Goal: Task Accomplishment & Management: Complete application form

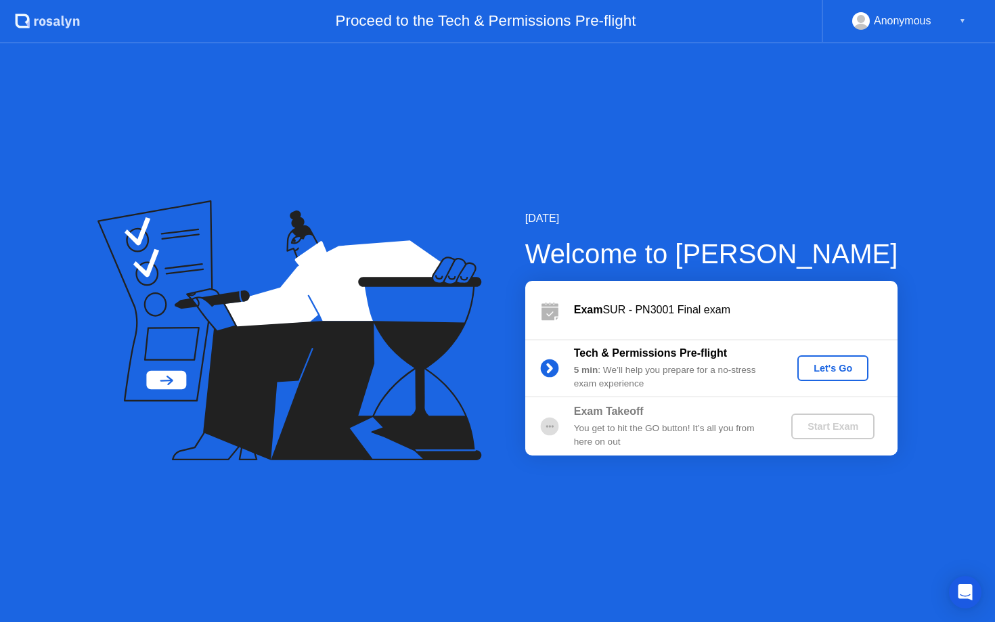
click at [824, 368] on div "Let's Go" at bounding box center [833, 368] width 60 height 11
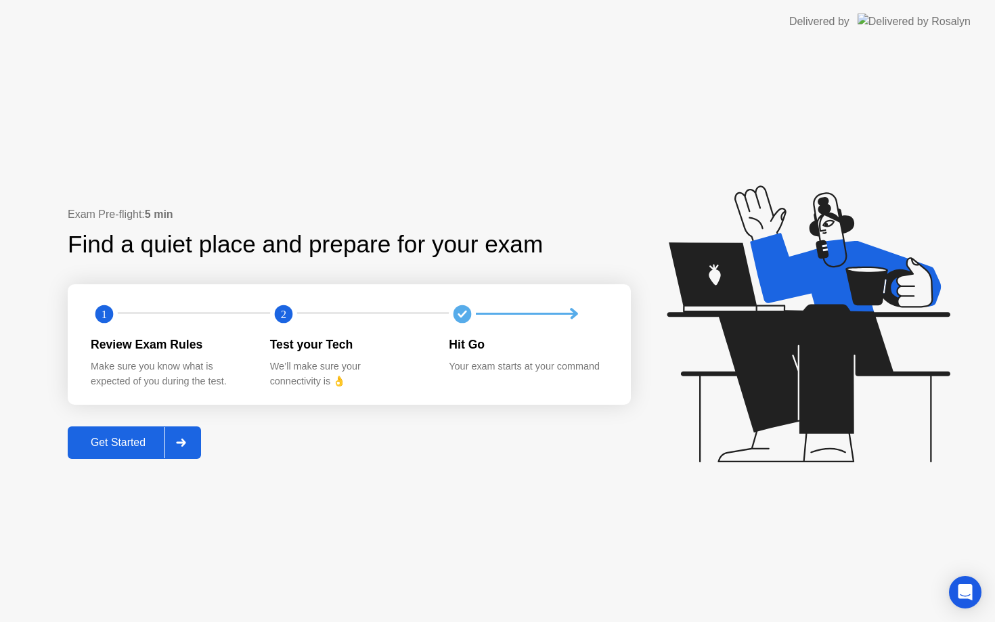
click at [178, 446] on icon at bounding box center [181, 443] width 10 height 8
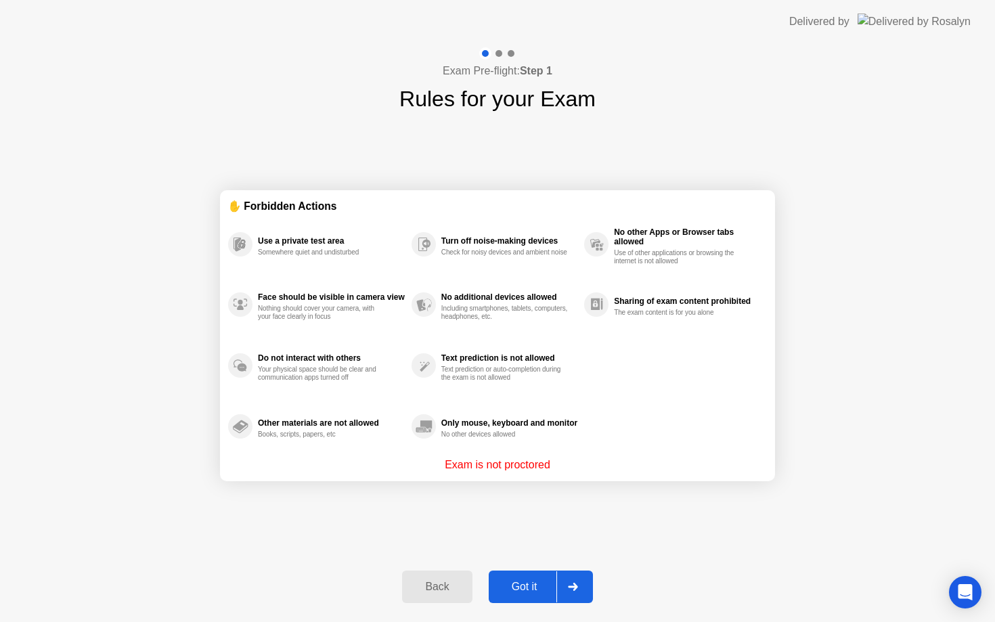
click at [568, 580] on div at bounding box center [573, 586] width 33 height 31
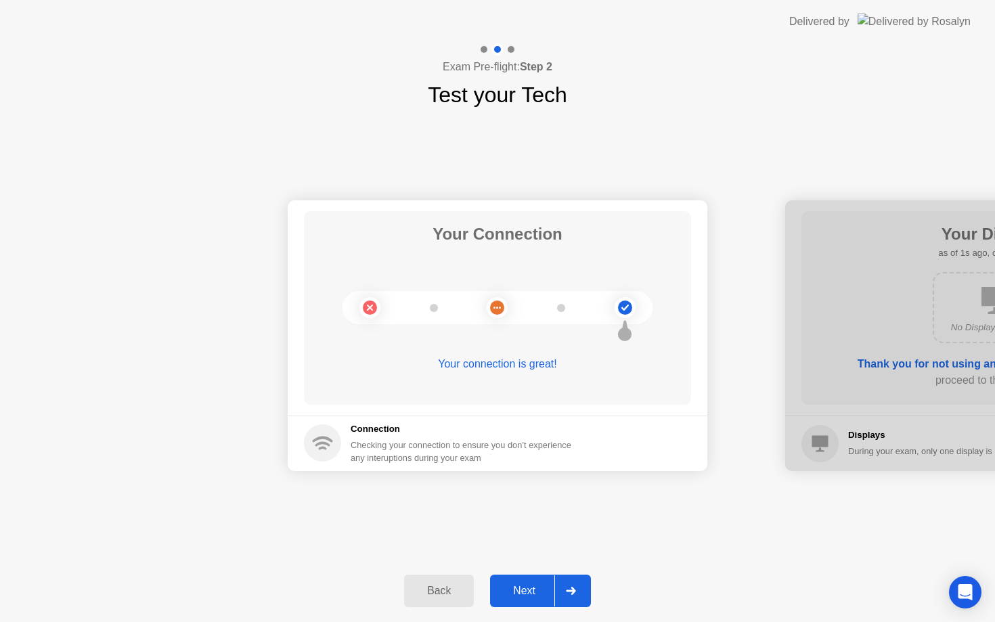
click at [571, 586] on div at bounding box center [571, 591] width 33 height 31
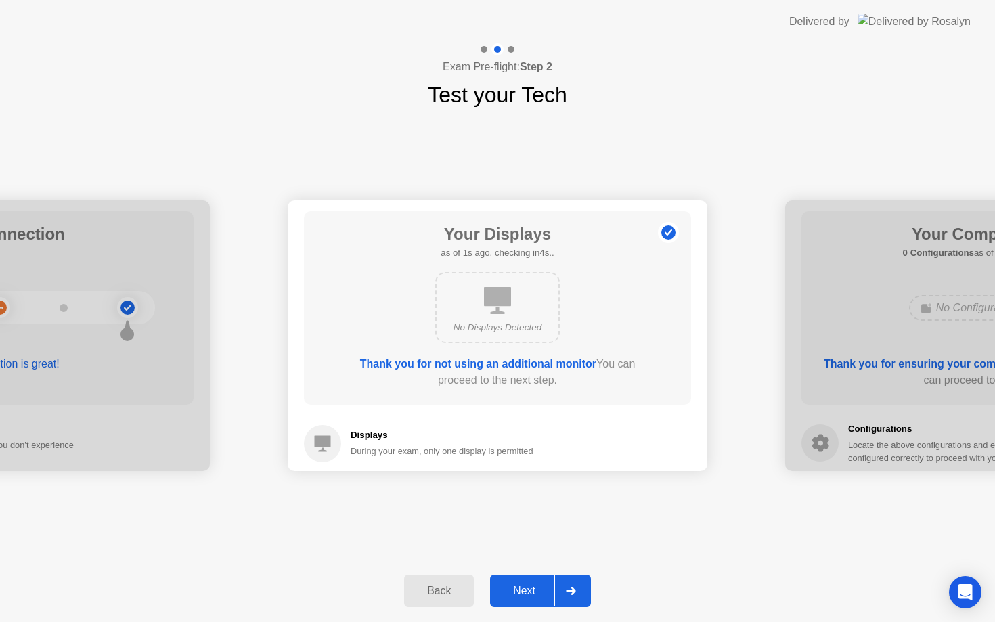
click at [571, 586] on div at bounding box center [571, 591] width 33 height 31
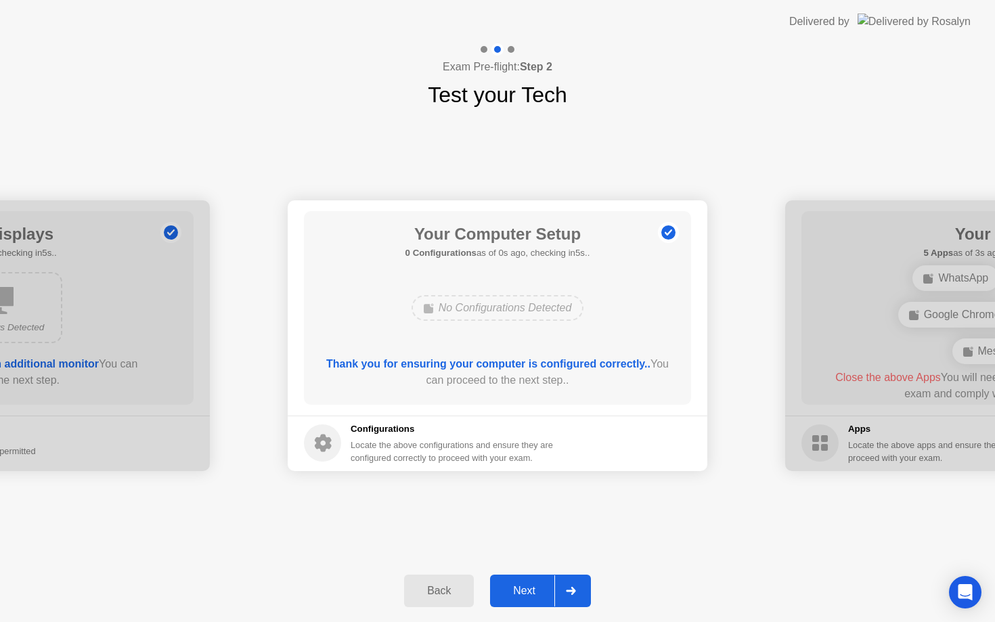
click at [571, 586] on div at bounding box center [571, 591] width 33 height 31
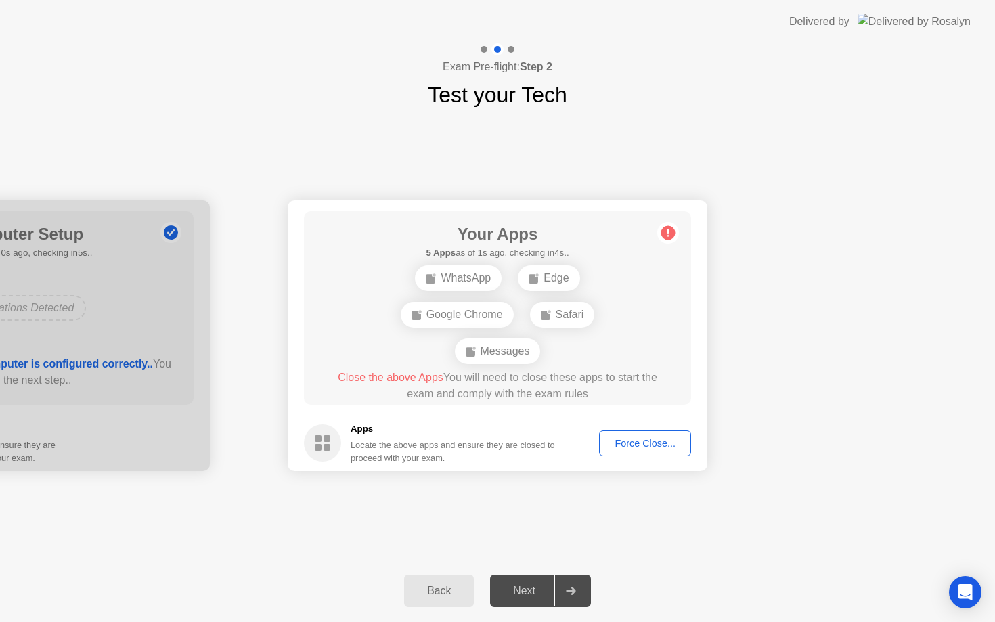
click at [621, 434] on button "Force Close..." at bounding box center [645, 444] width 92 height 26
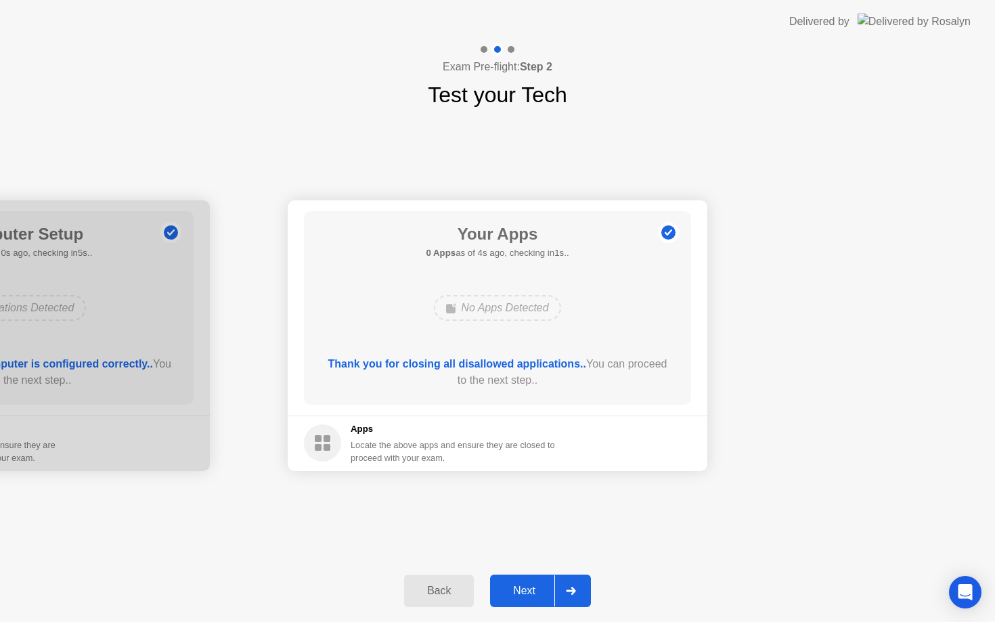
click at [576, 591] on icon at bounding box center [570, 591] width 9 height 8
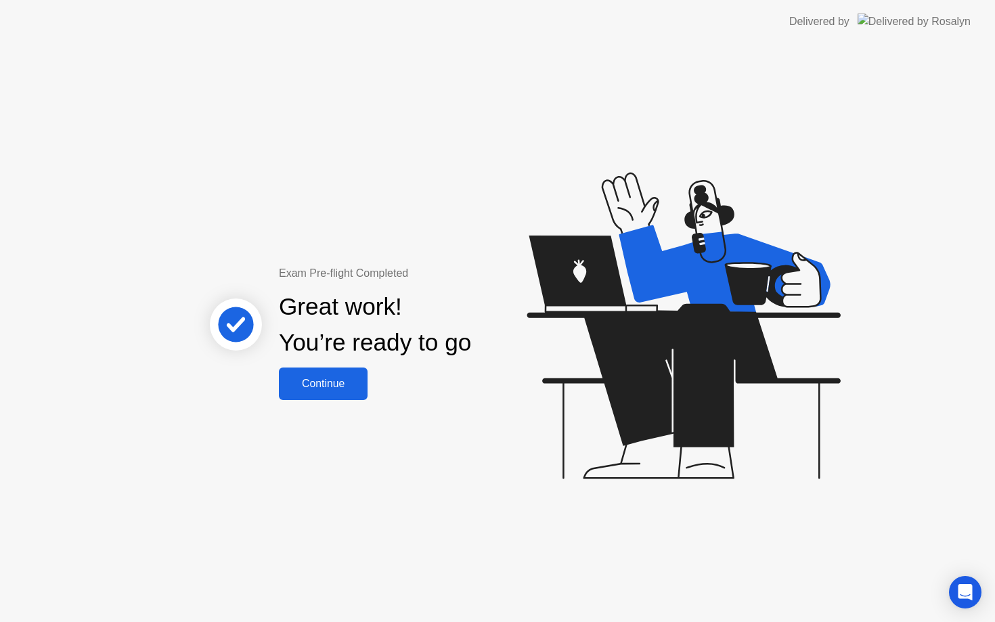
click at [351, 385] on div "Continue" at bounding box center [323, 384] width 81 height 12
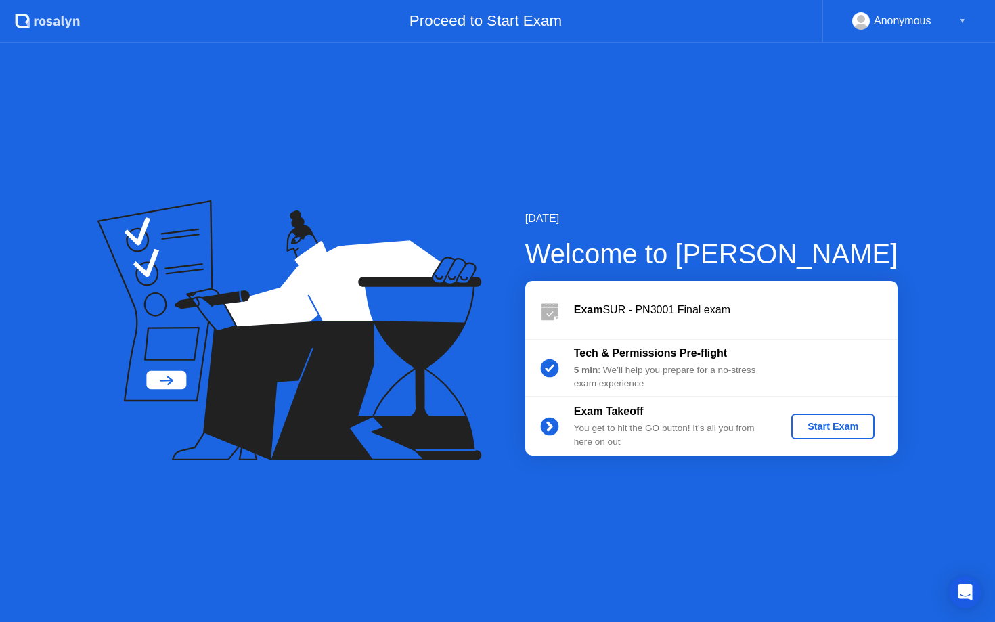
click at [826, 429] on div "Start Exam" at bounding box center [833, 426] width 72 height 11
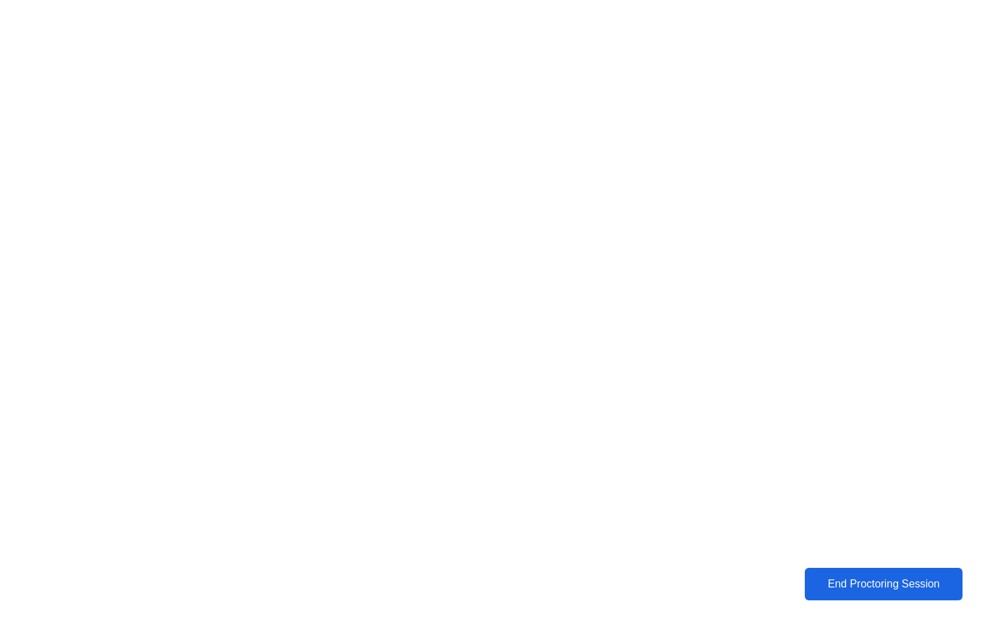
click at [906, 590] on div "End Proctoring Session" at bounding box center [883, 584] width 159 height 13
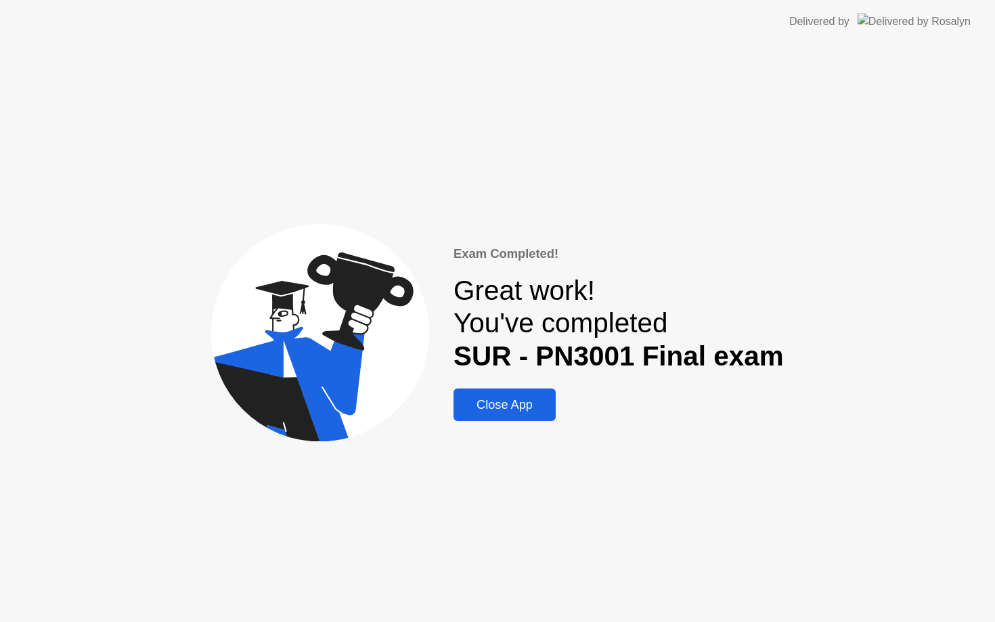
click at [538, 406] on div "Close App" at bounding box center [505, 405] width 94 height 14
